Goal: Task Accomplishment & Management: Manage account settings

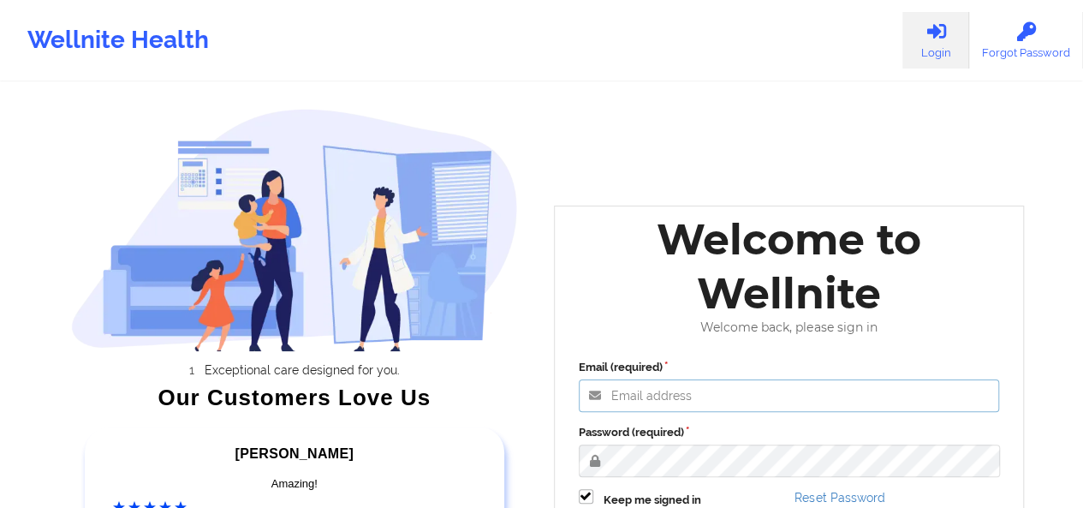
click at [662, 397] on input "Email (required)" at bounding box center [789, 395] width 421 height 33
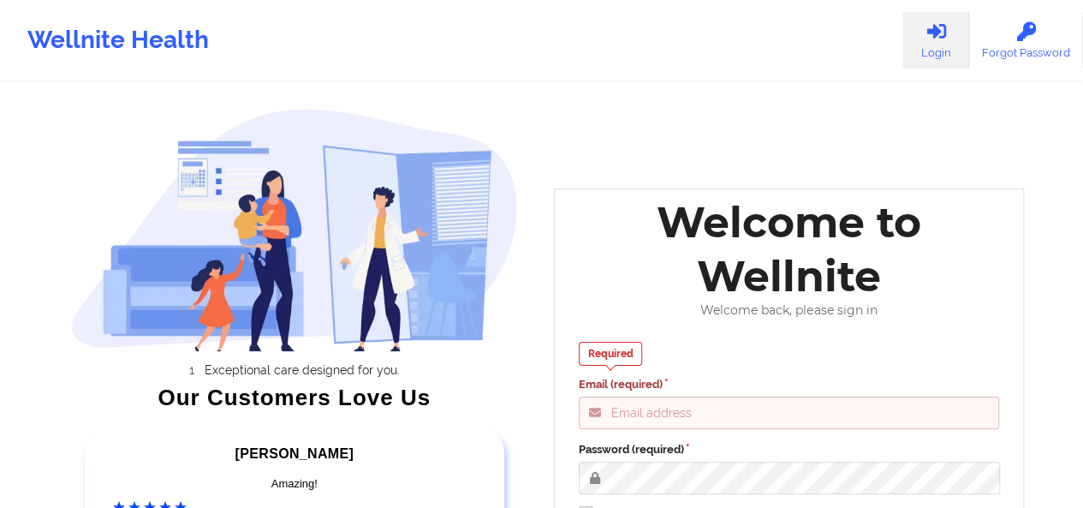
type input "adina@wellnite.com"
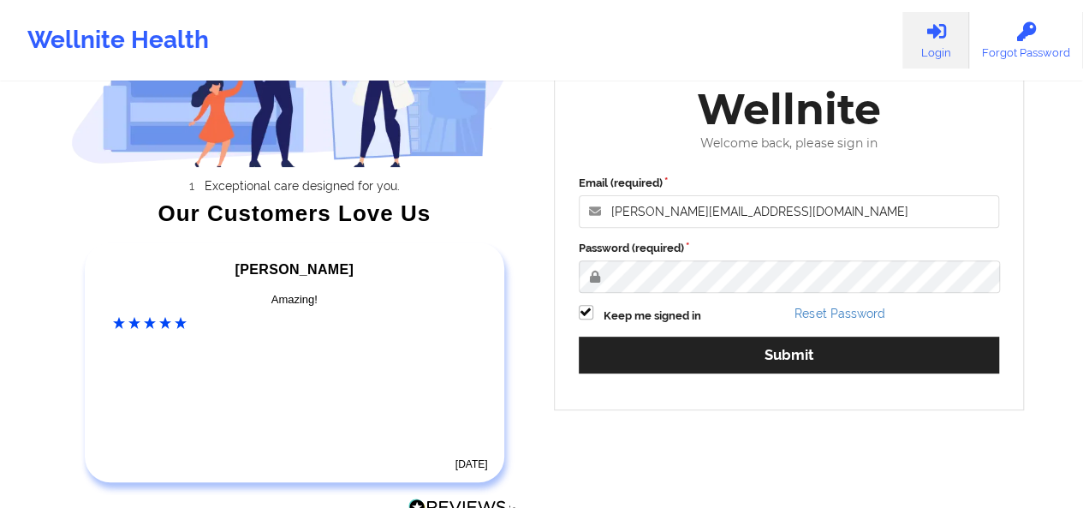
scroll to position [229, 0]
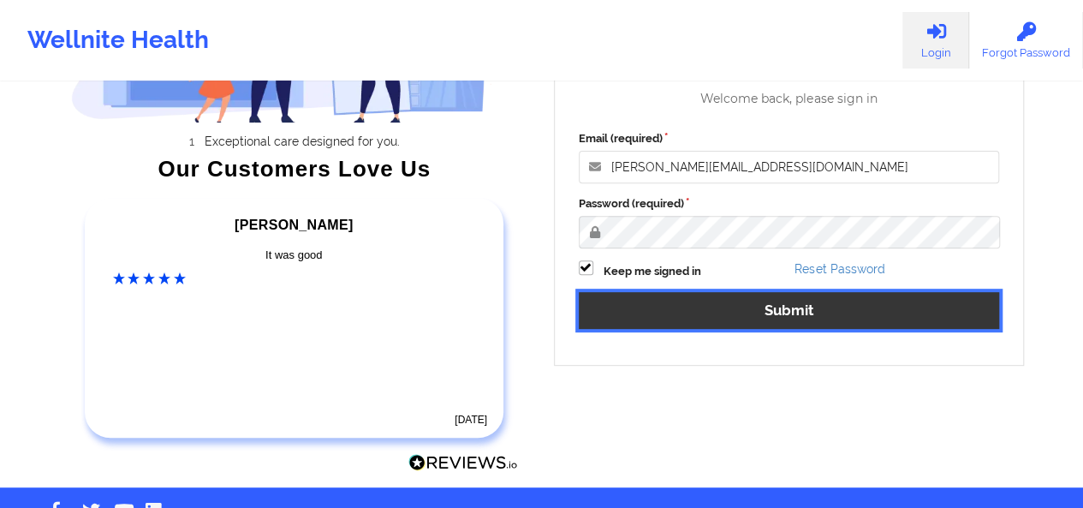
click at [784, 306] on button "Submit" at bounding box center [789, 310] width 421 height 37
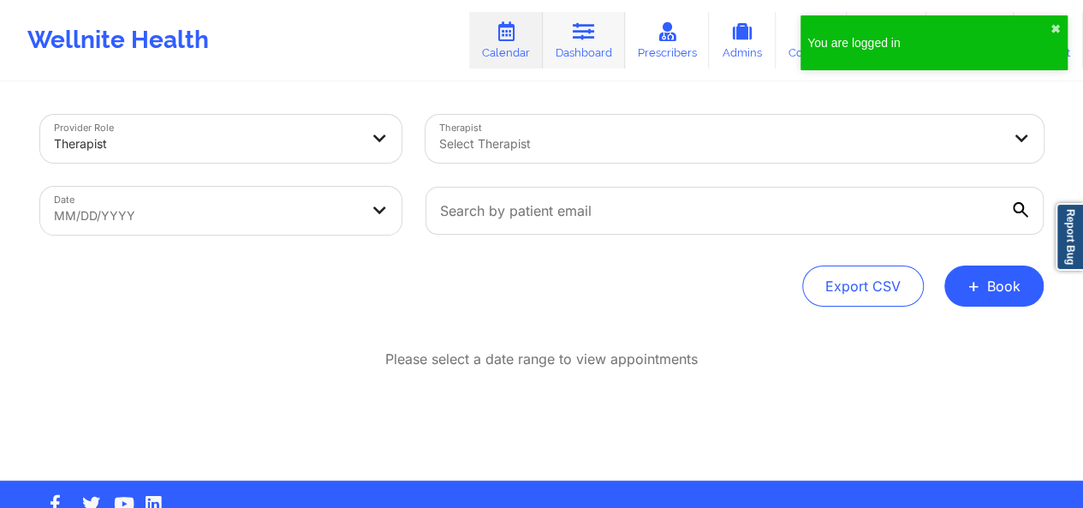
click at [591, 53] on link "Dashboard" at bounding box center [584, 40] width 82 height 57
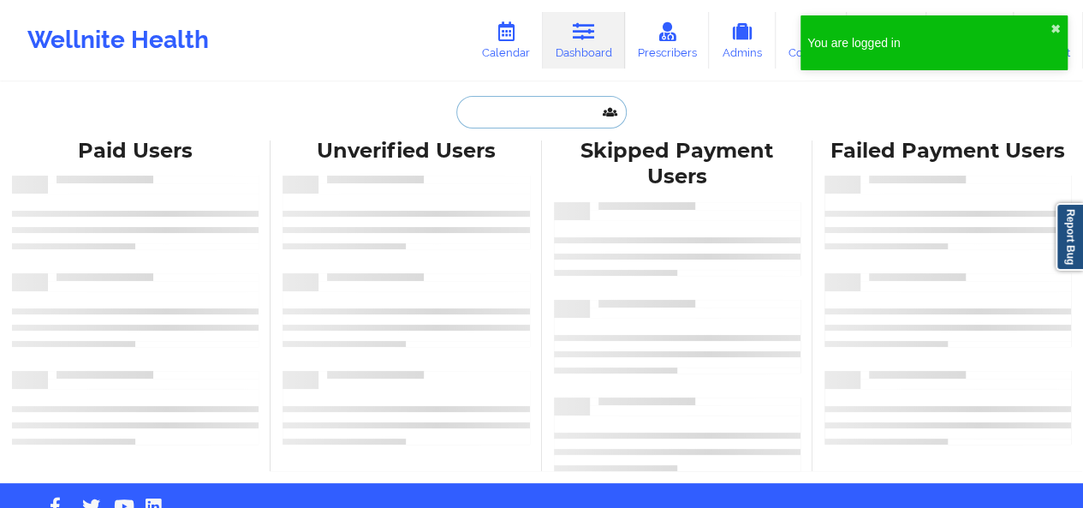
click at [498, 120] on input "text" at bounding box center [541, 112] width 170 height 33
paste input "tlbrown8806@gmail.com"
type input "tlbrown8806@gmail.com"
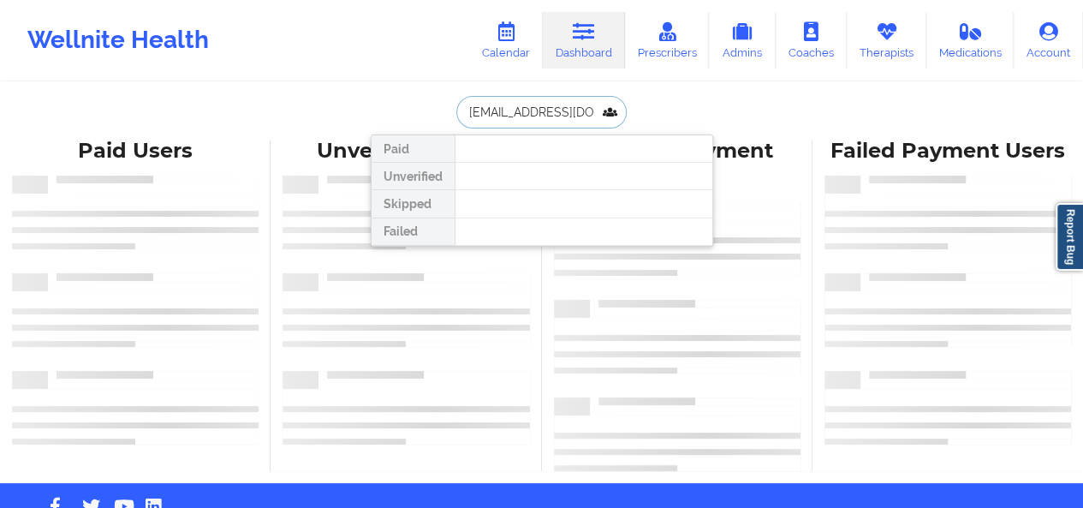
scroll to position [0, 1]
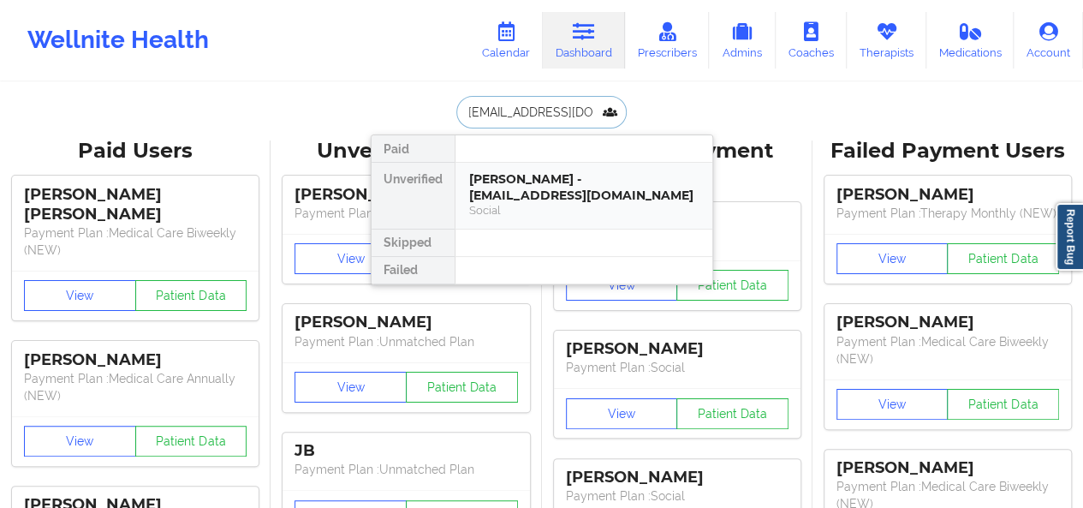
click at [502, 193] on div "Terri Brown - tlbrown8806@gmail.com" at bounding box center [584, 187] width 230 height 32
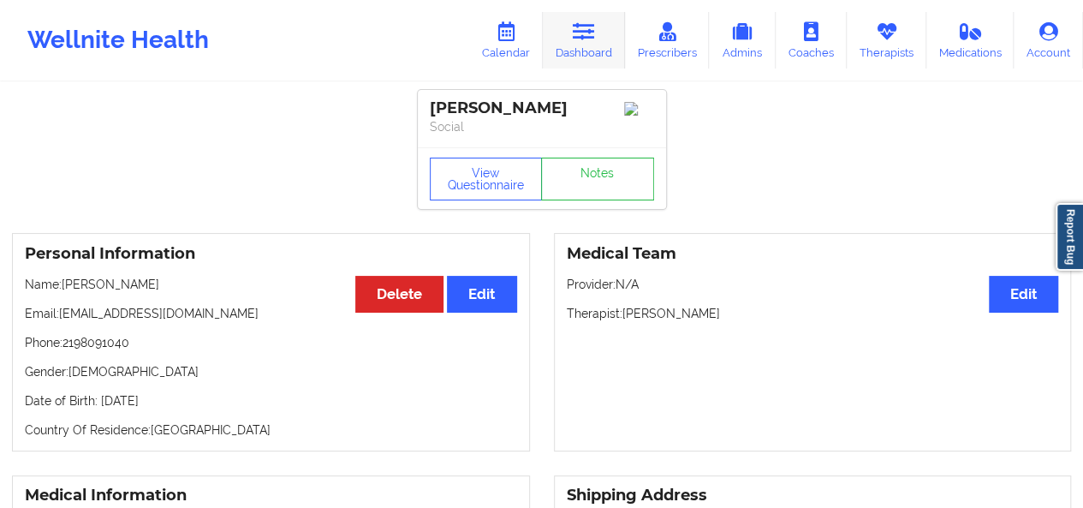
click at [581, 47] on link "Dashboard" at bounding box center [584, 40] width 82 height 57
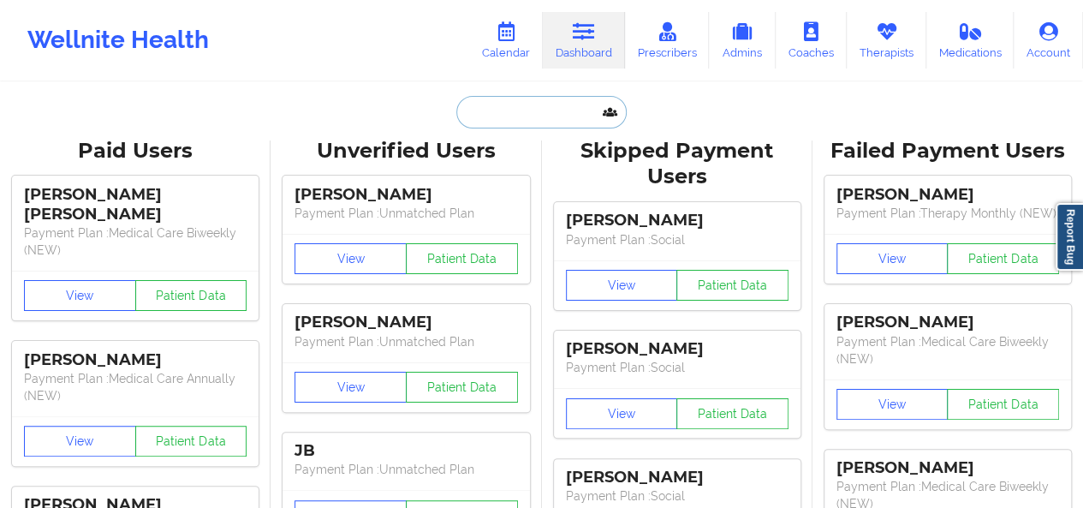
click at [475, 111] on input "text" at bounding box center [541, 112] width 170 height 33
paste input "gibrangarciadlr@gmail.com"
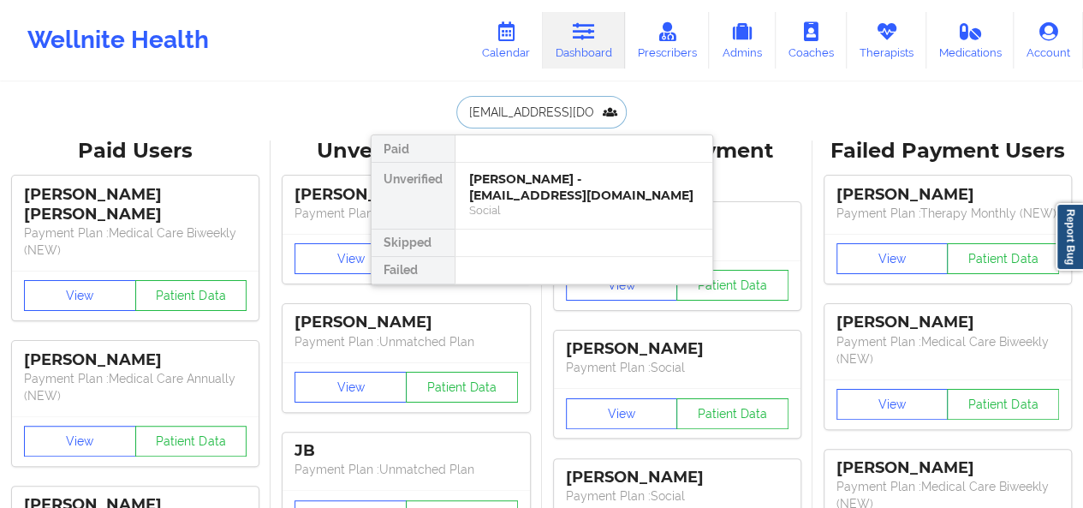
scroll to position [0, 14]
type input "gibrangarciadlr@gmail.com"
click at [523, 174] on div "GIBRAN GARCIA - gibrangarciadlr@gmail.com" at bounding box center [584, 187] width 230 height 32
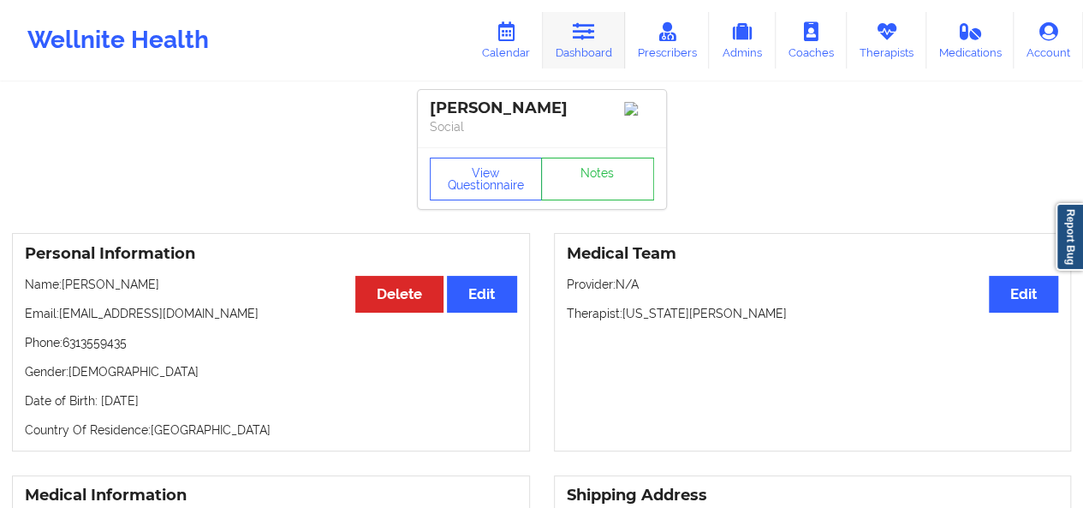
click at [590, 39] on icon at bounding box center [584, 31] width 22 height 19
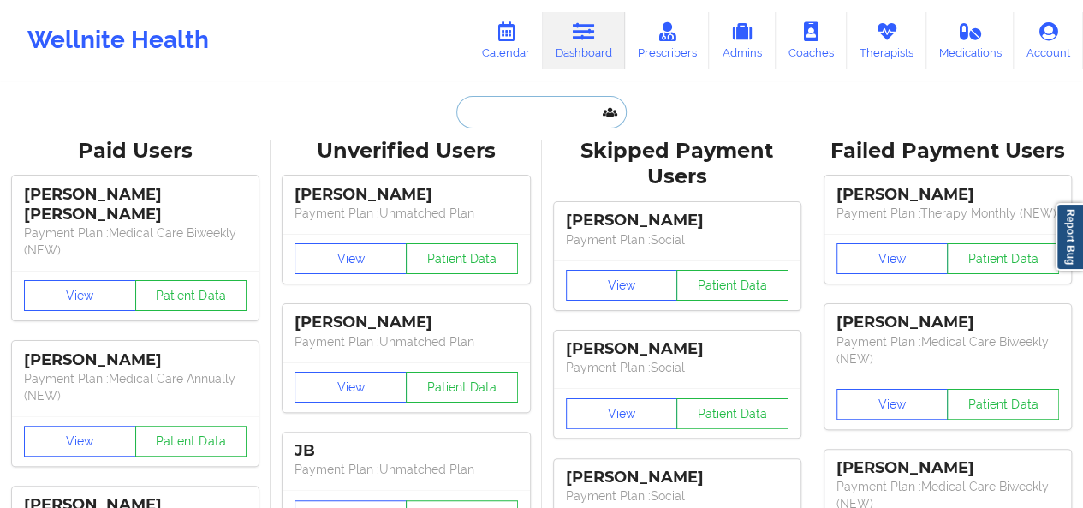
drag, startPoint x: 493, startPoint y: 102, endPoint x: 509, endPoint y: 104, distance: 15.5
click at [509, 104] on input "text" at bounding box center [541, 112] width 170 height 33
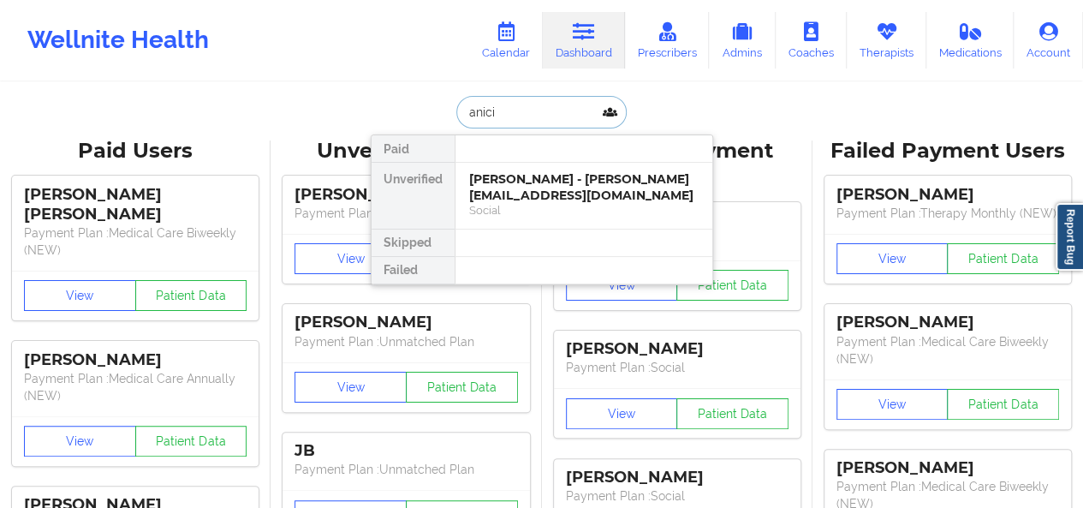
type input "anicia"
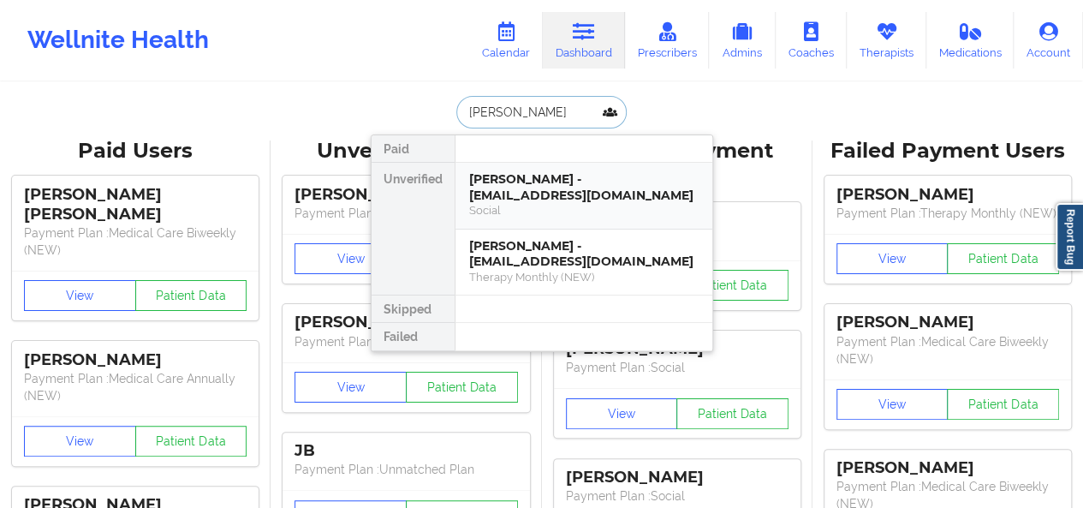
click at [516, 178] on div "Anicia Bevens - andrewbevs715@gmail.com" at bounding box center [584, 187] width 230 height 32
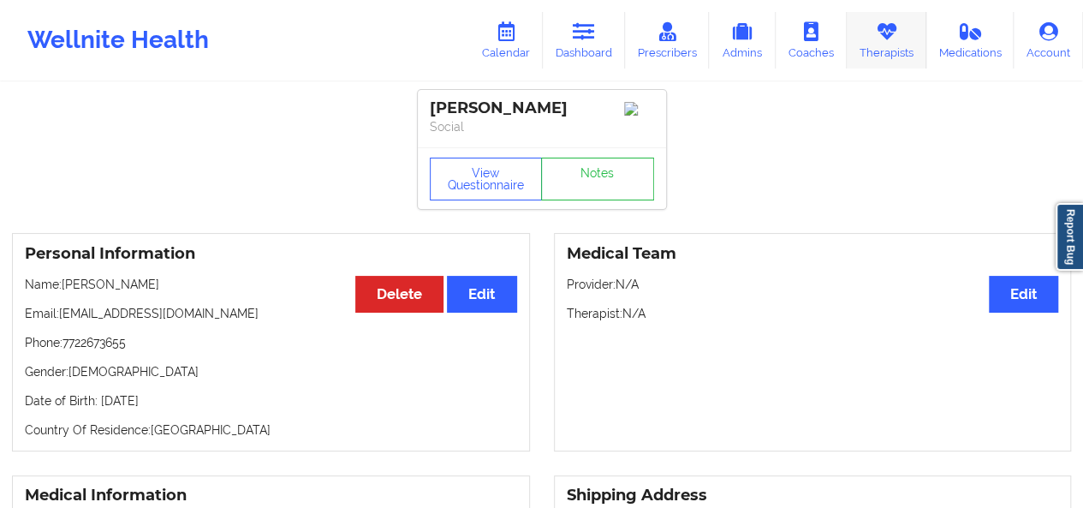
click at [883, 38] on icon at bounding box center [886, 31] width 22 height 19
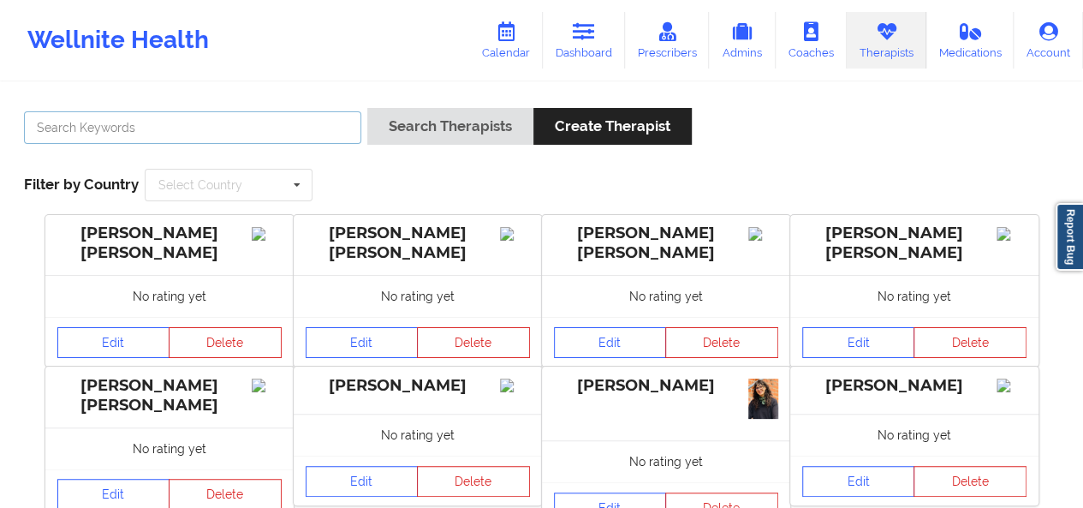
click at [189, 138] on input "text" at bounding box center [192, 127] width 337 height 33
type input "virginia gibala"
click at [367, 108] on button "Search Therapists" at bounding box center [450, 126] width 166 height 37
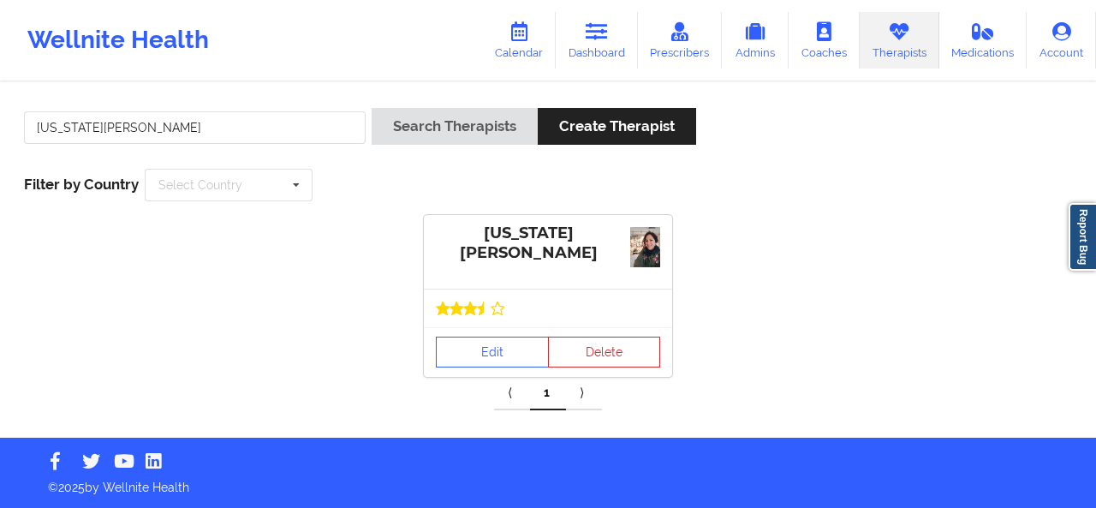
click at [479, 307] on icon at bounding box center [484, 307] width 13 height 13
click at [486, 337] on link "Edit" at bounding box center [492, 352] width 113 height 31
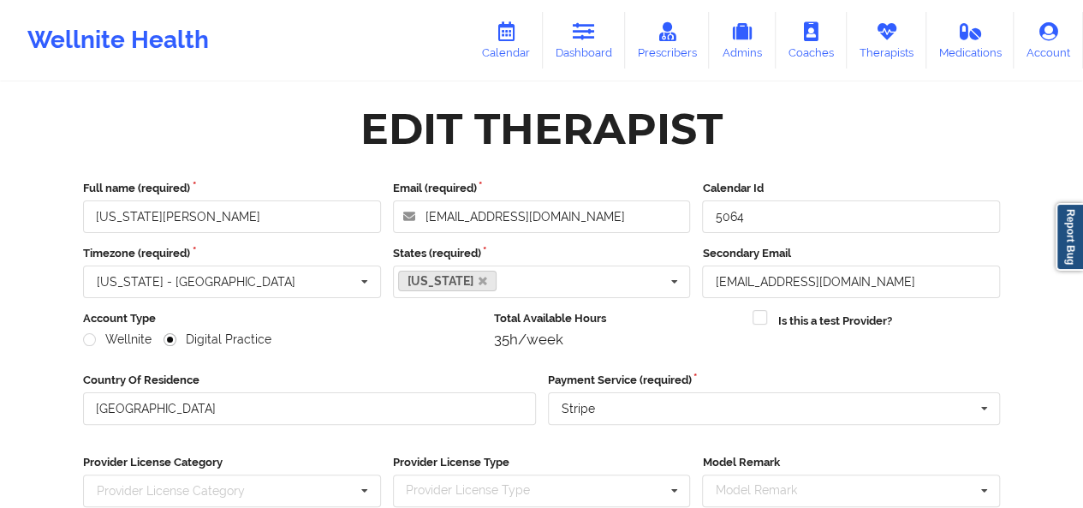
scroll to position [259, 0]
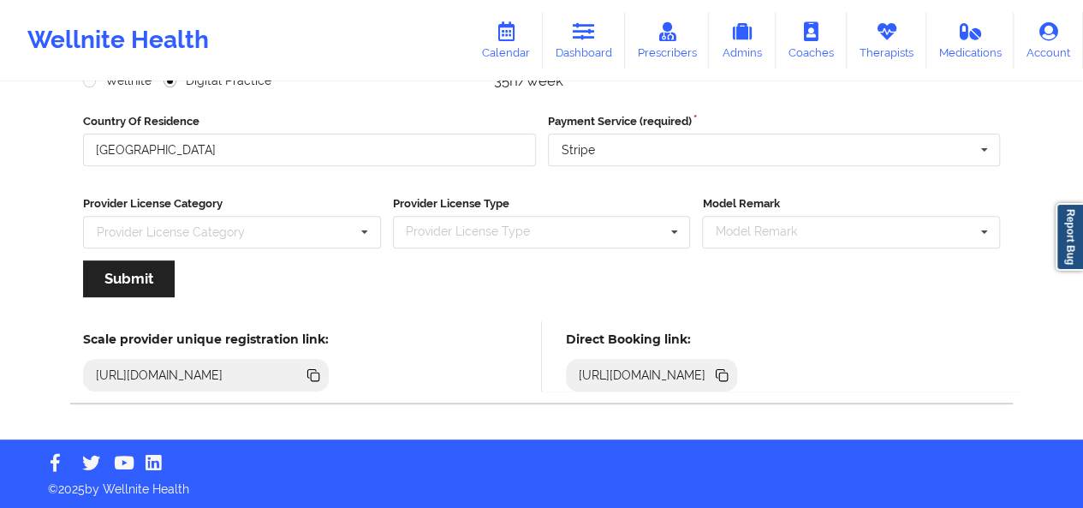
click at [728, 373] on icon at bounding box center [723, 377] width 9 height 9
click at [886, 39] on icon at bounding box center [886, 31] width 22 height 19
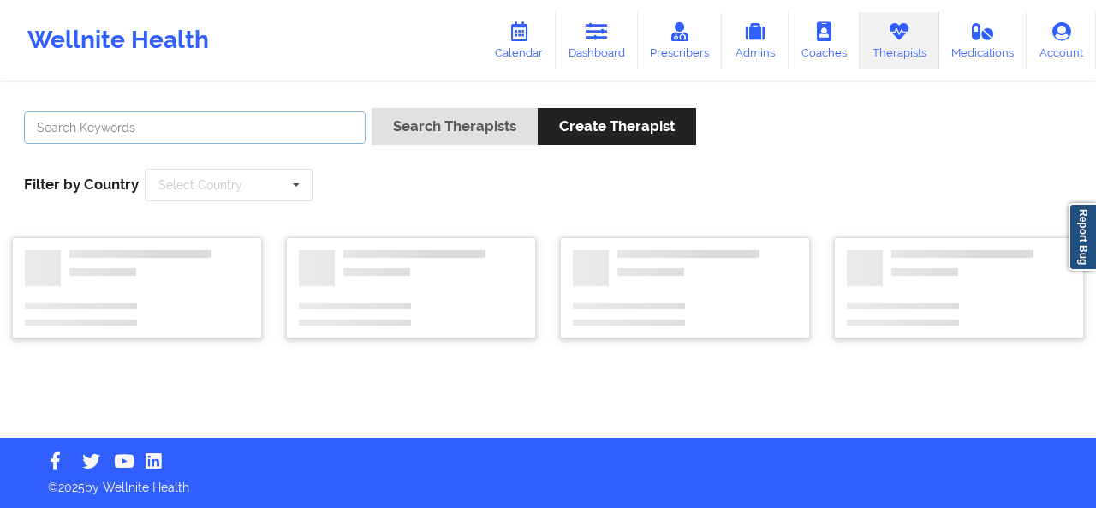
click at [310, 124] on input "text" at bounding box center [195, 127] width 342 height 33
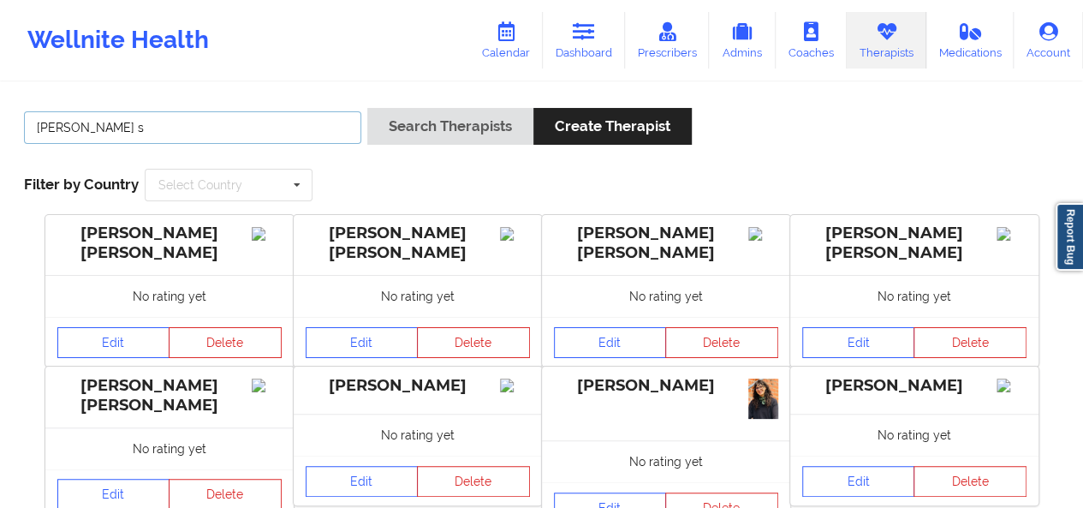
type input "janell s"
click at [367, 108] on button "Search Therapists" at bounding box center [450, 126] width 166 height 37
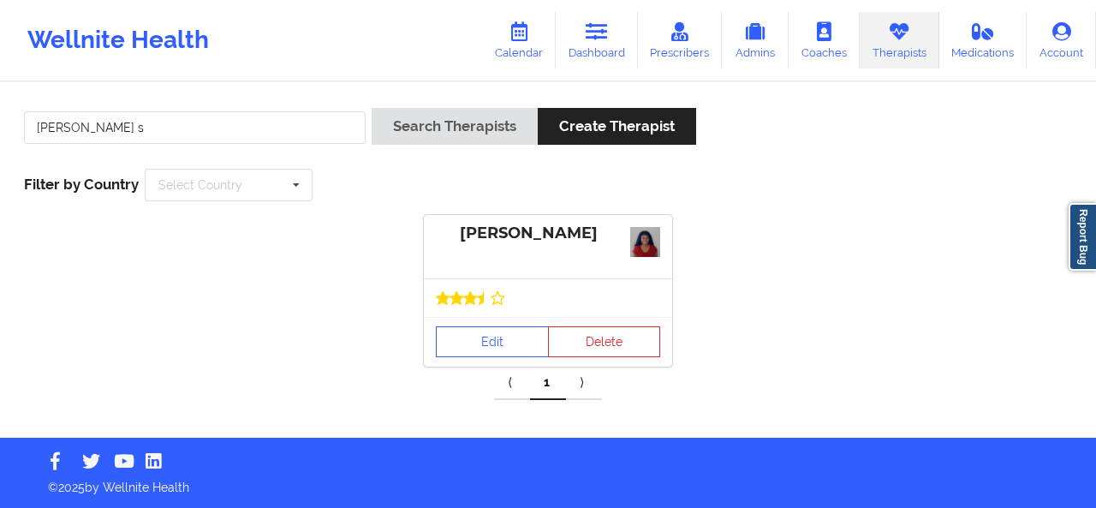
click at [480, 309] on div at bounding box center [548, 297] width 248 height 39
click at [487, 331] on link "Edit" at bounding box center [492, 341] width 113 height 31
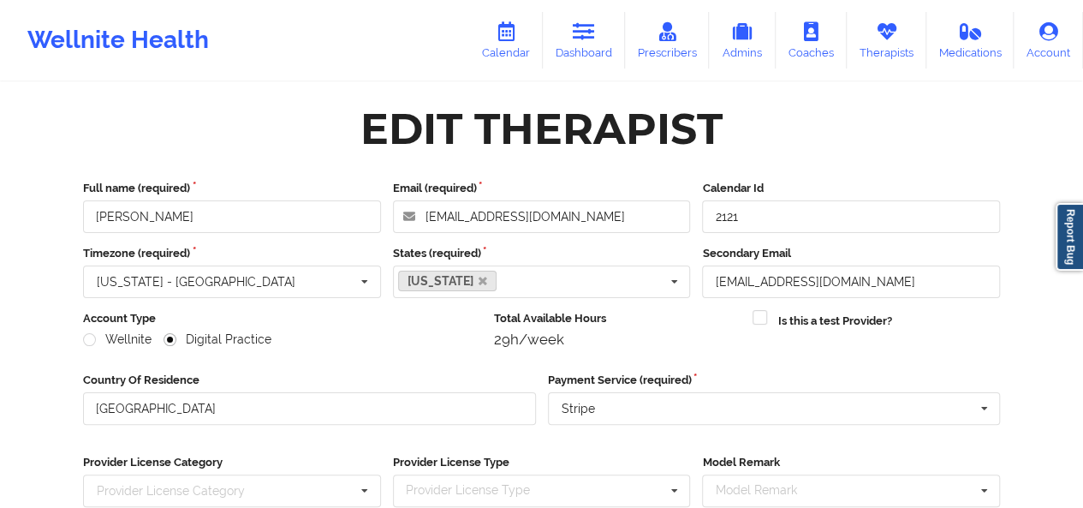
scroll to position [259, 0]
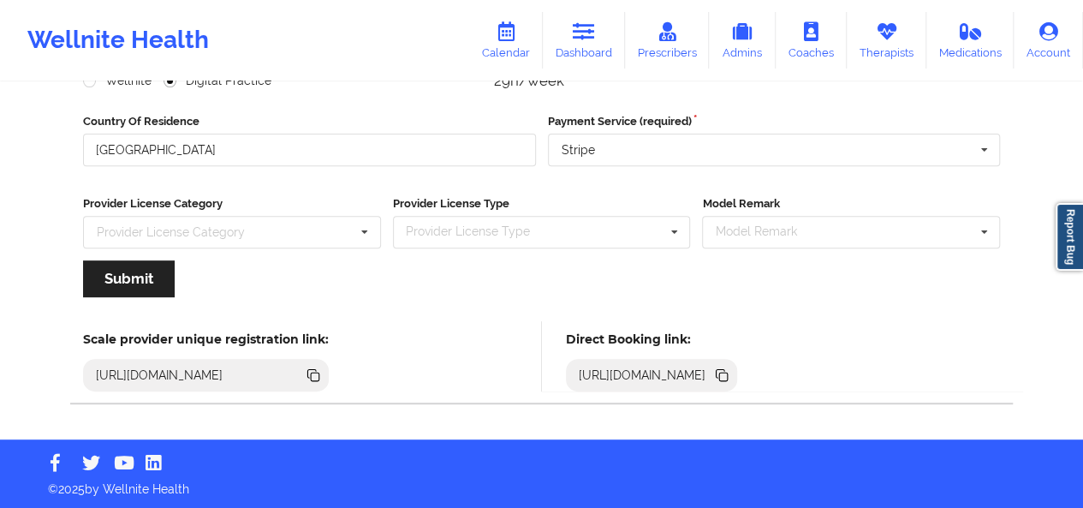
click at [725, 376] on icon at bounding box center [721, 373] width 9 height 9
click at [894, 40] on icon at bounding box center [886, 31] width 22 height 19
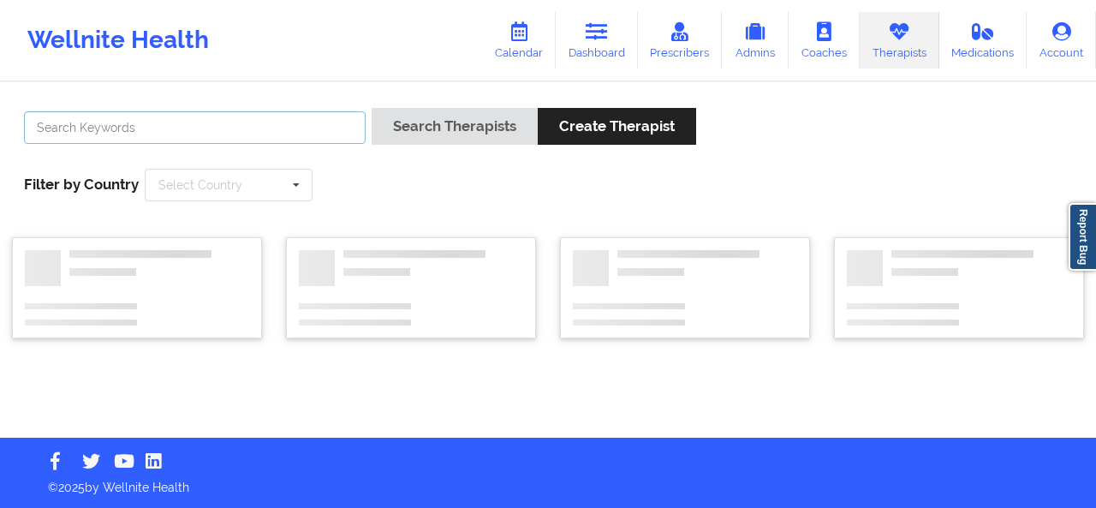
click at [293, 122] on input "text" at bounding box center [195, 127] width 342 height 33
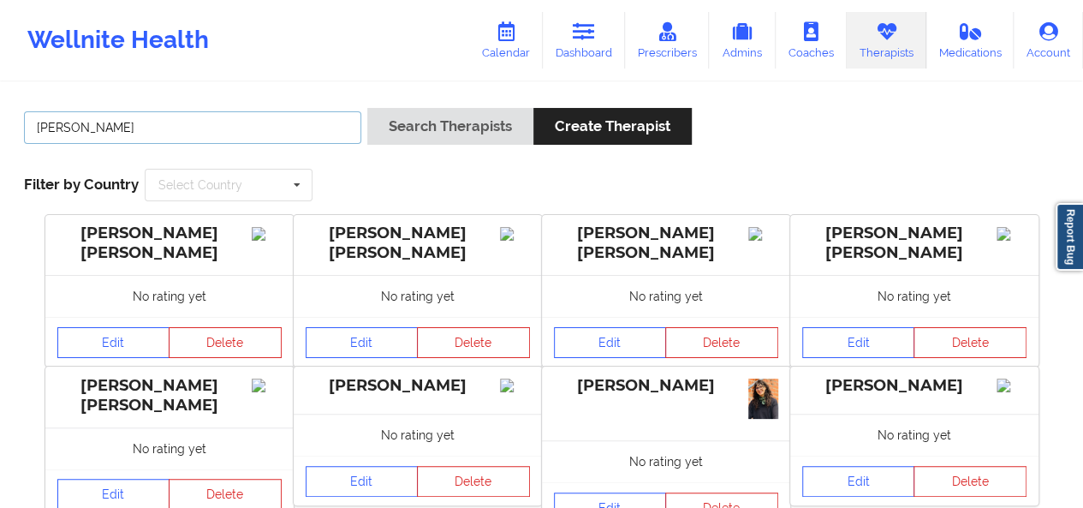
click at [367, 108] on button "Search Therapists" at bounding box center [450, 126] width 166 height 37
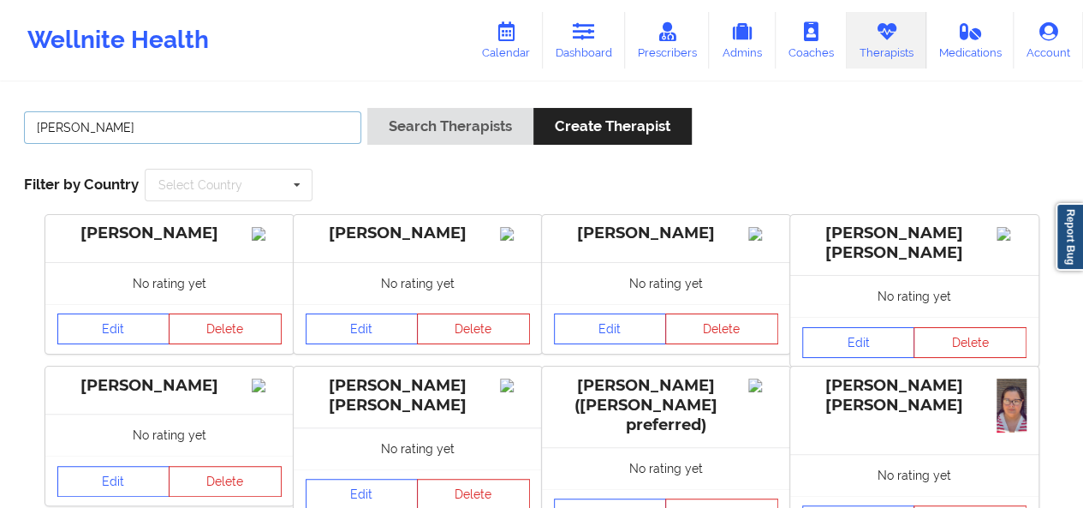
type input "nicole th"
click at [367, 108] on button "Search Therapists" at bounding box center [450, 126] width 166 height 37
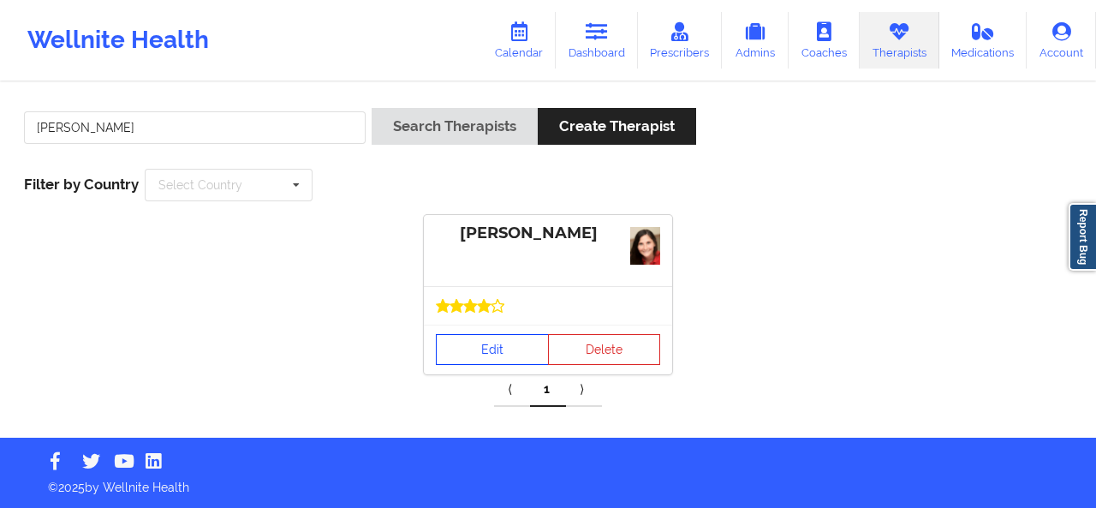
click at [490, 337] on link "Edit" at bounding box center [492, 349] width 113 height 31
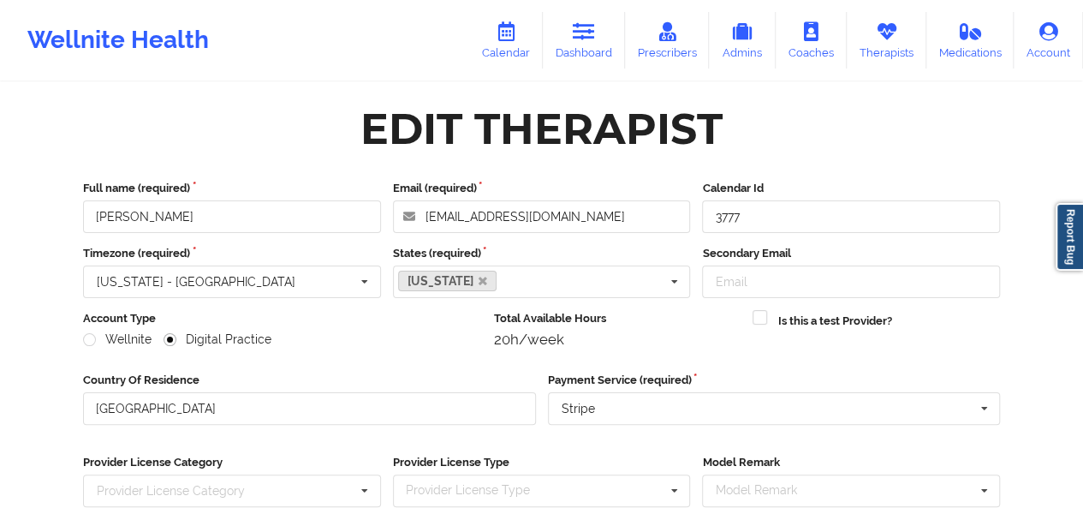
scroll to position [259, 0]
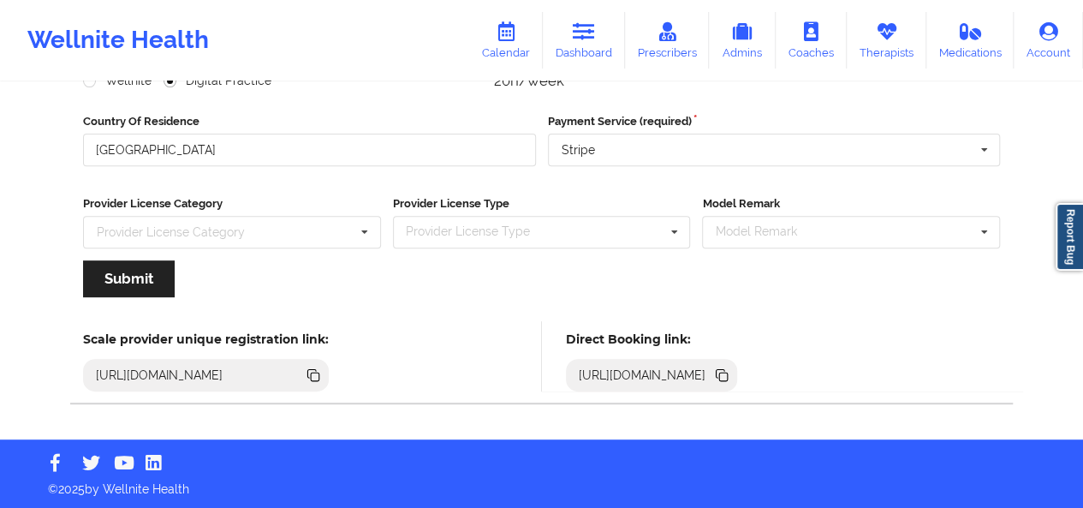
click at [728, 376] on icon at bounding box center [723, 377] width 9 height 9
